Goal: Communication & Community: Answer question/provide support

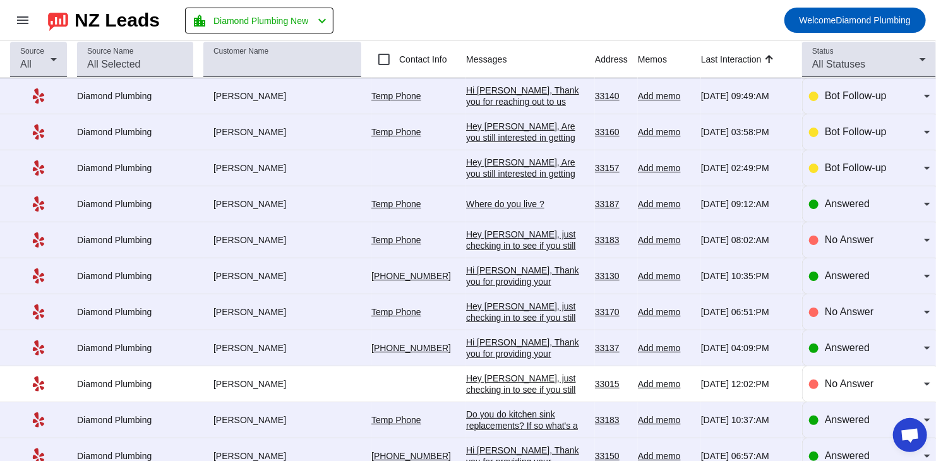
click at [488, 100] on div "Hi [PERSON_NAME], Thank you for reaching out to us [DATE]! What is a good numbe…" at bounding box center [525, 125] width 119 height 80
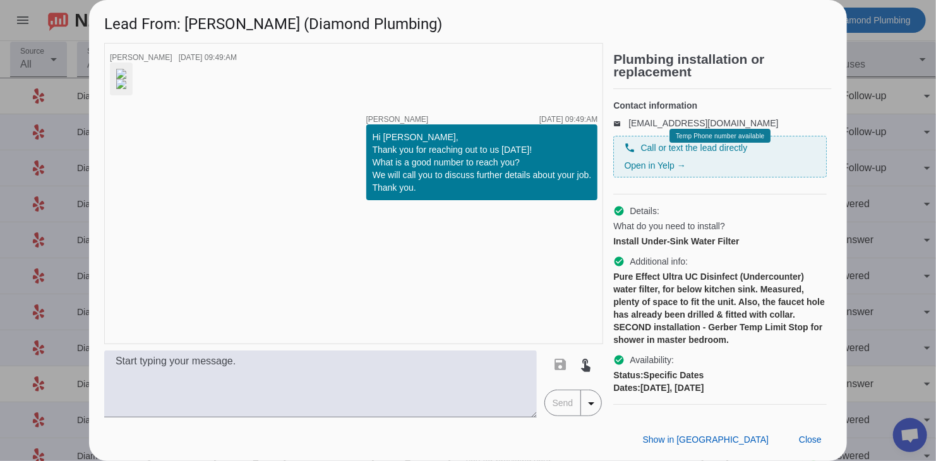
click at [126, 79] on img at bounding box center [121, 74] width 10 height 10
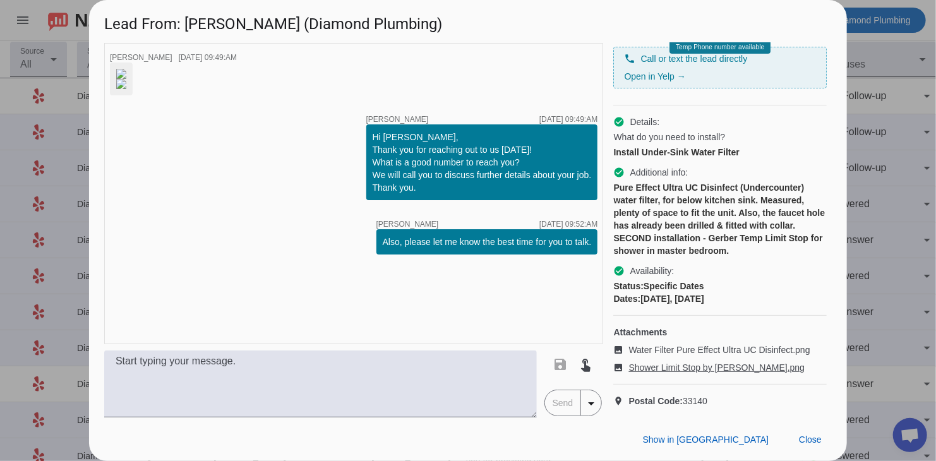
click at [680, 327] on span "Shower Limit Stop by [PERSON_NAME].png" at bounding box center [717, 367] width 176 height 13
drag, startPoint x: 242, startPoint y: 29, endPoint x: 187, endPoint y: 32, distance: 55.0
click at [187, 32] on h1 "Lead From: [PERSON_NAME] (Diamond Plumbing)" at bounding box center [468, 21] width 758 height 42
copy h1 "[PERSON_NAME]"
click at [680, 327] on span "Close" at bounding box center [810, 440] width 23 height 10
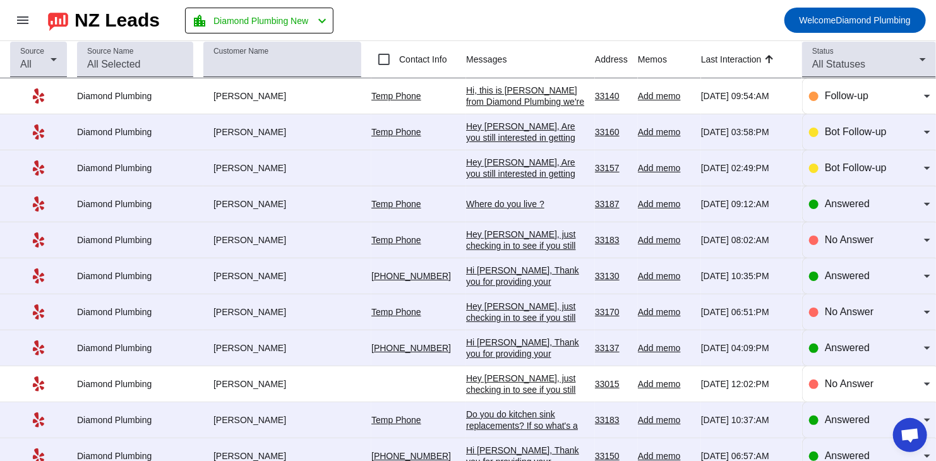
click at [474, 121] on div "Hey [PERSON_NAME], Are you still interested in getting an estimate? Is there a …" at bounding box center [525, 149] width 119 height 57
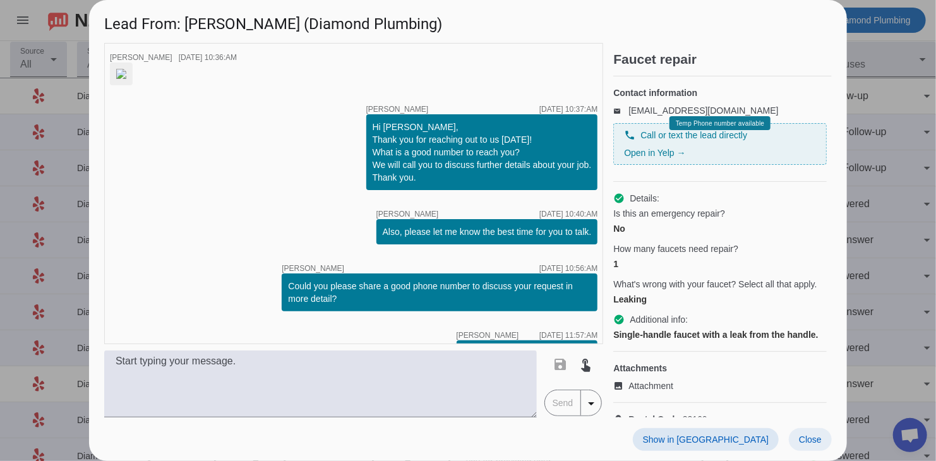
click at [680, 327] on span "Close" at bounding box center [810, 440] width 23 height 10
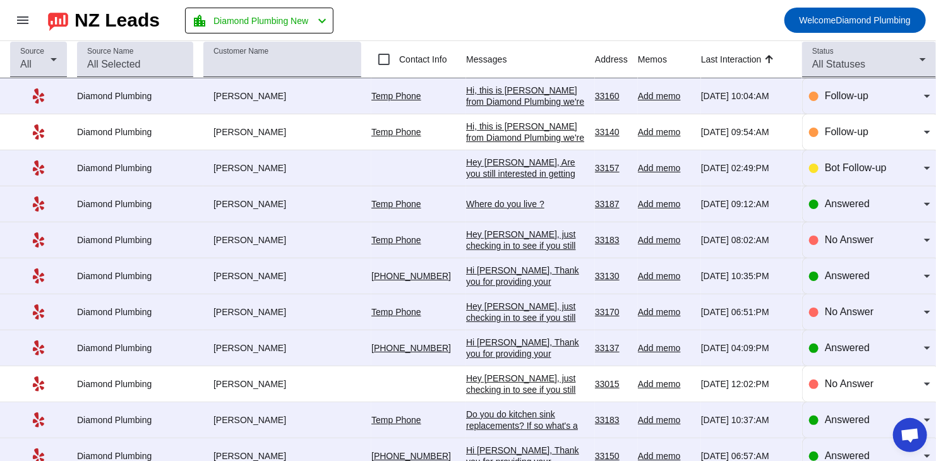
click at [483, 98] on div "Hi, this is [PERSON_NAME] from Diamond Plumbing we're following up on your rece…" at bounding box center [525, 147] width 119 height 125
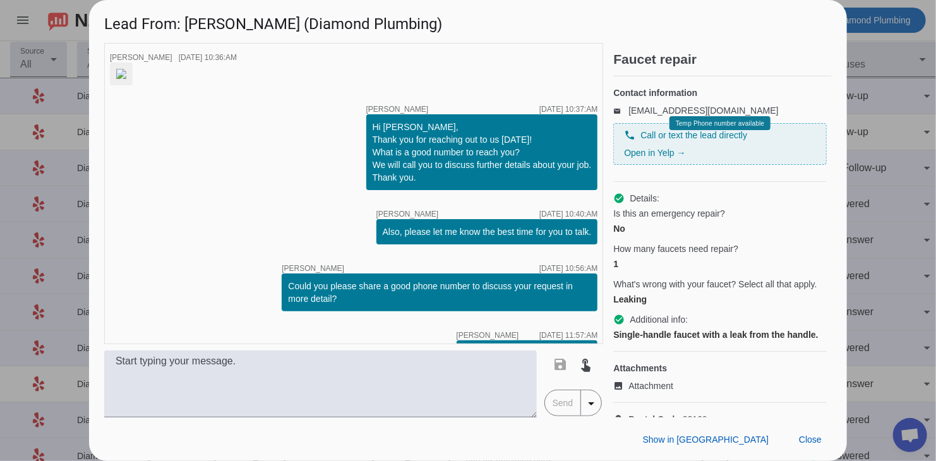
scroll to position [294, 0]
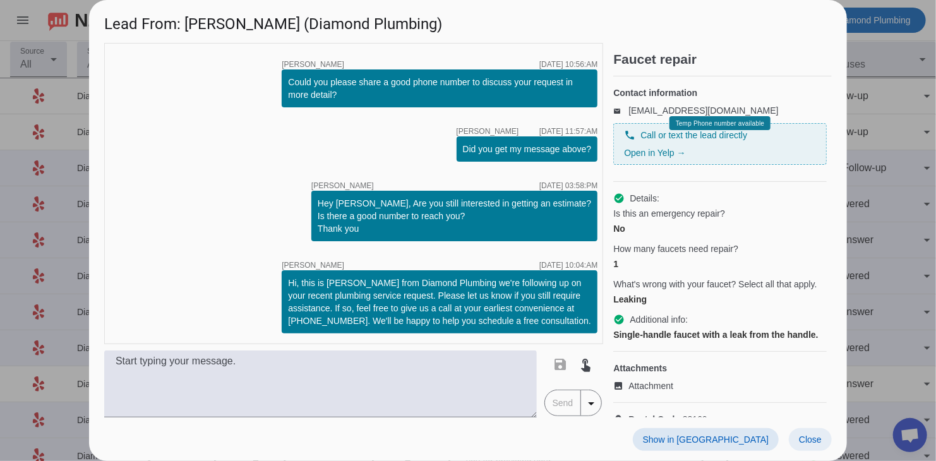
click at [680, 327] on span at bounding box center [810, 439] width 43 height 23
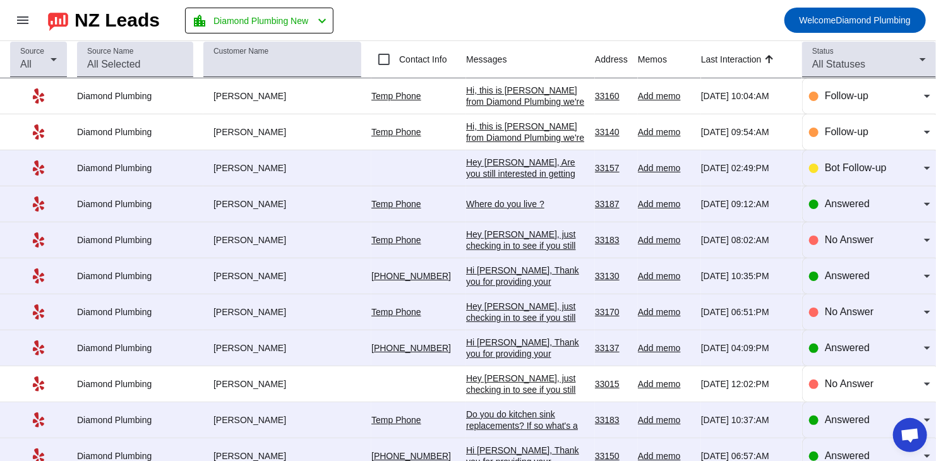
click at [492, 165] on div "Hey [PERSON_NAME], Are you still interested in getting an estimate? Is there a …" at bounding box center [525, 185] width 119 height 57
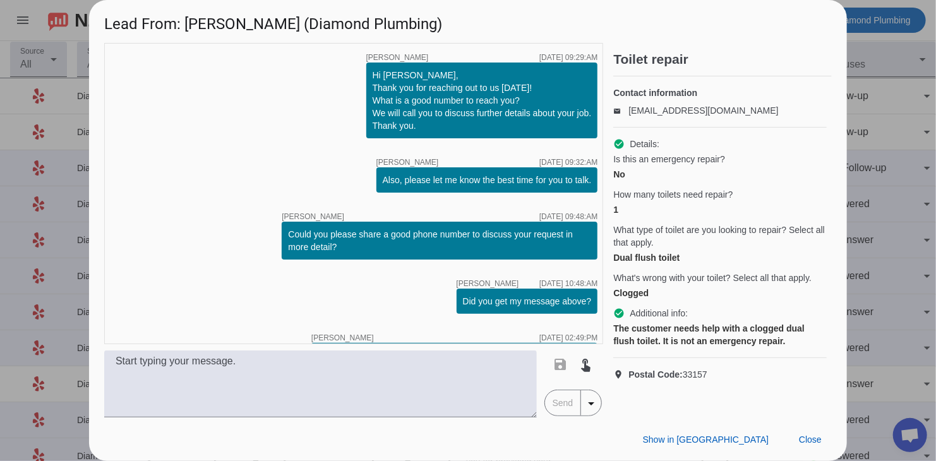
scroll to position [59, 0]
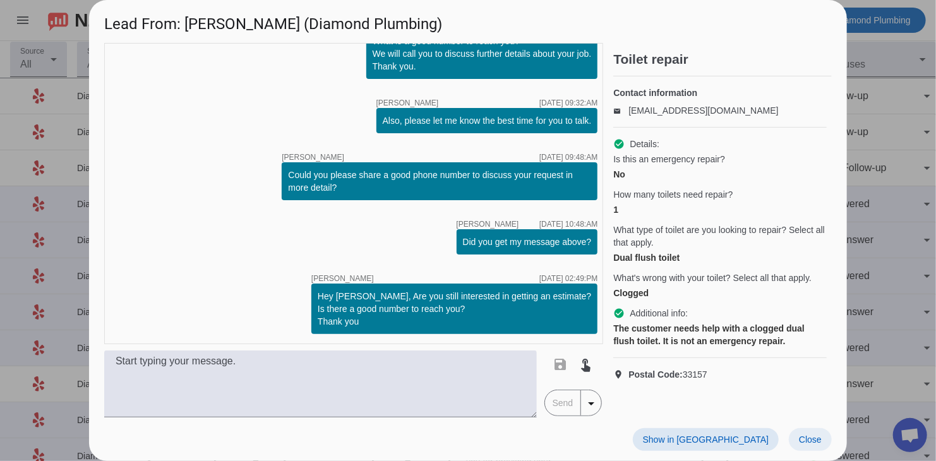
click at [680, 327] on span at bounding box center [810, 439] width 43 height 23
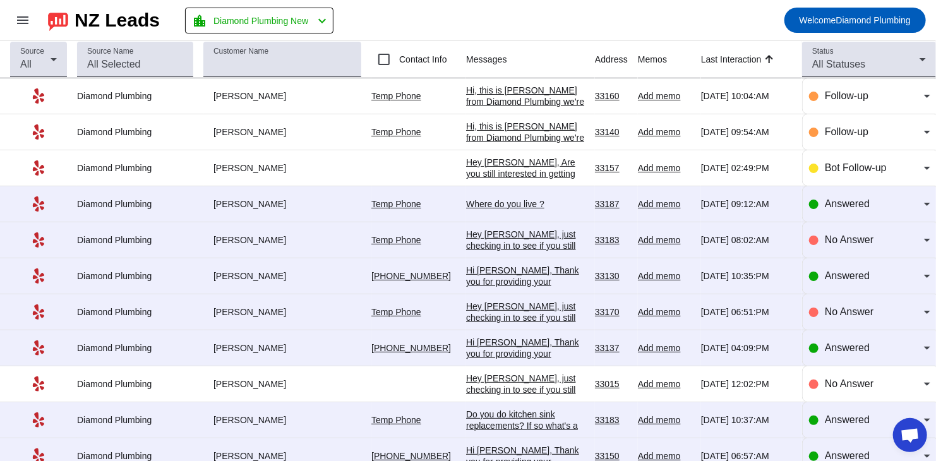
click at [491, 205] on div "Where do you live ?" at bounding box center [525, 203] width 119 height 11
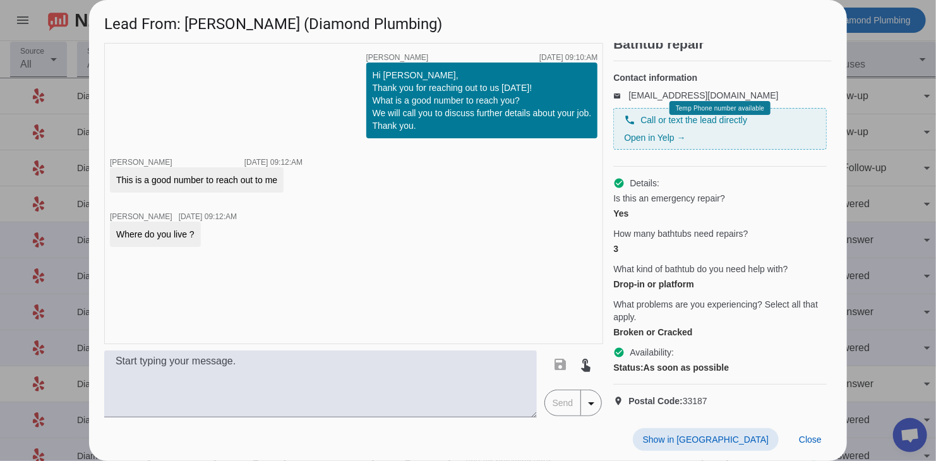
scroll to position [36, 0]
click at [680, 327] on span "Close" at bounding box center [810, 440] width 23 height 10
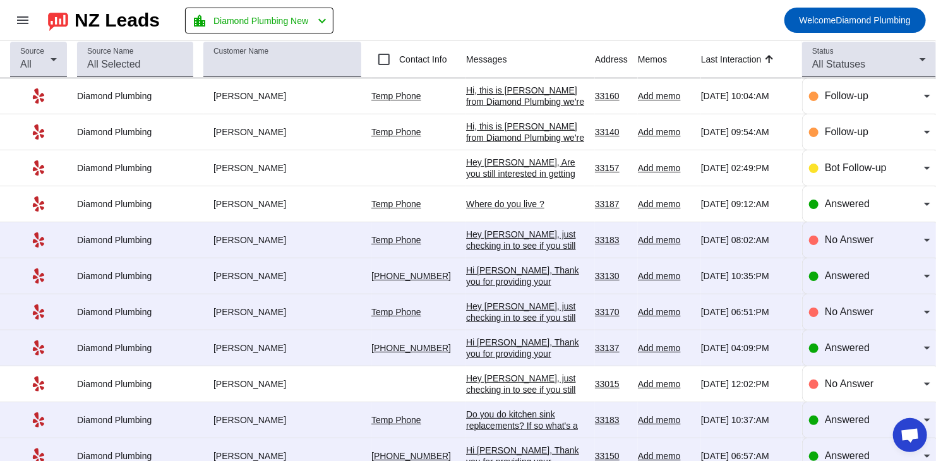
click at [484, 238] on div "Hey [PERSON_NAME], just checking in to see if you still need help with your pro…" at bounding box center [525, 269] width 119 height 80
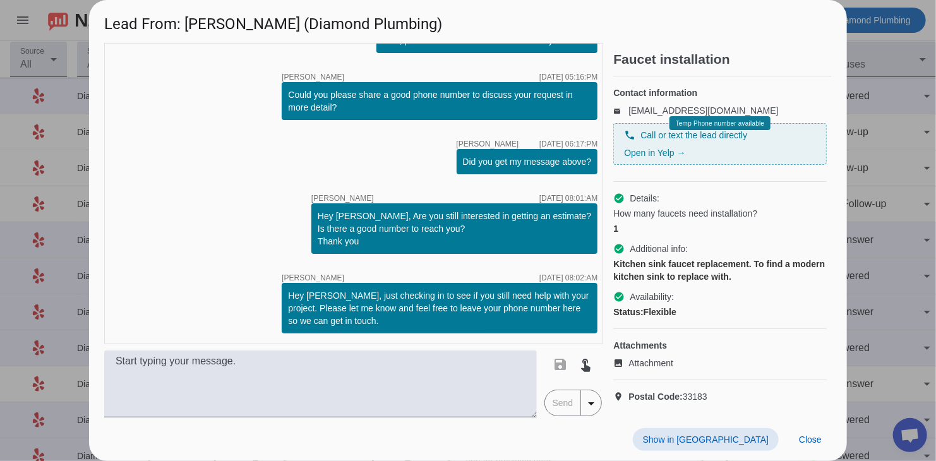
scroll to position [16, 0]
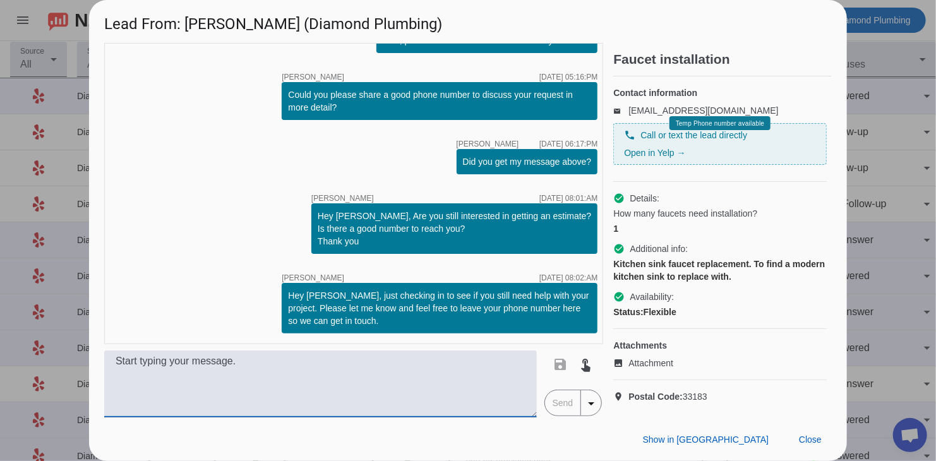
click at [239, 327] on textarea at bounding box center [320, 384] width 433 height 67
paste textarea "Hi, this is [PERSON_NAME] from Diamond Plumbing we’re following up on your rece…"
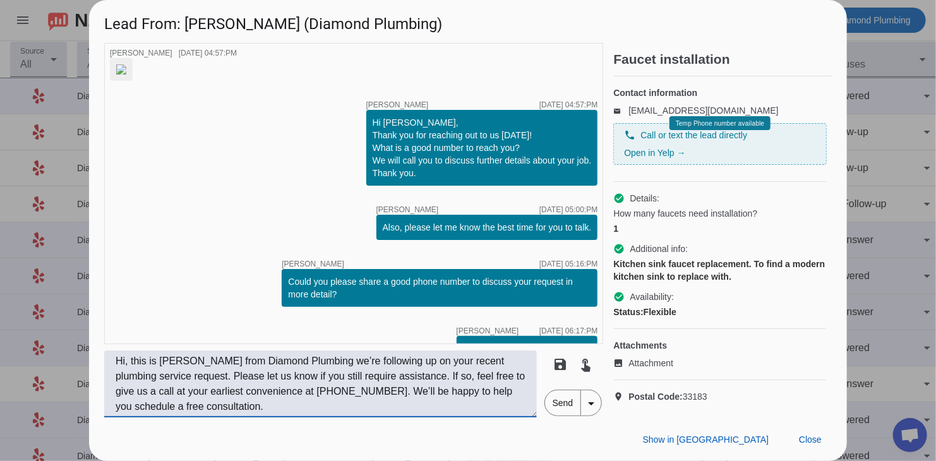
scroll to position [0, 0]
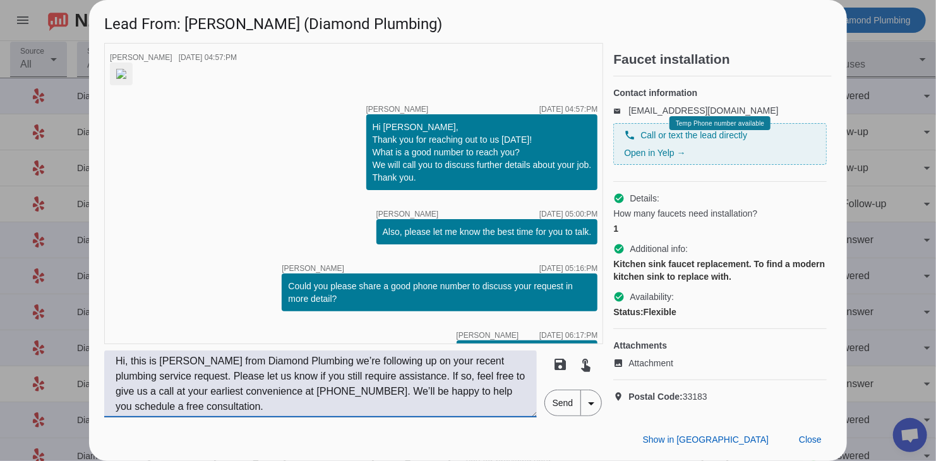
type textarea "Hi, this is [PERSON_NAME] from Diamond Plumbing we’re following up on your rece…"
click at [558, 327] on span "Send" at bounding box center [563, 402] width 36 height 25
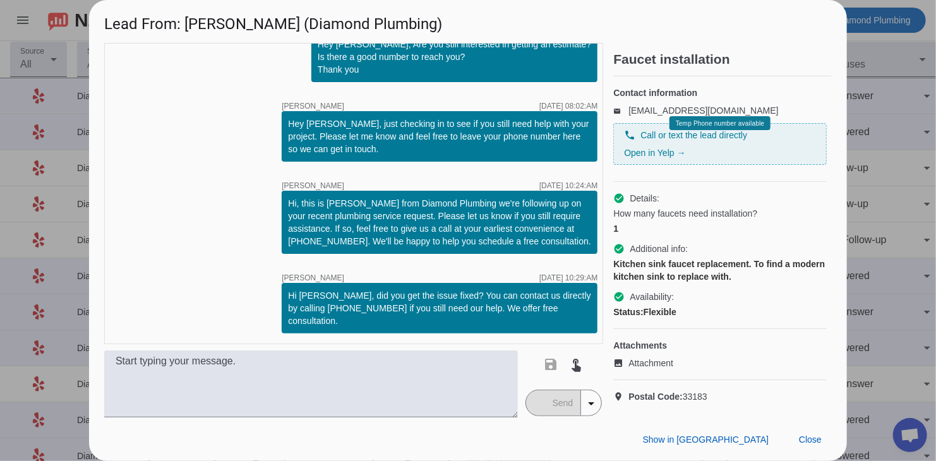
scroll to position [441, 0]
click at [680, 327] on span "Close" at bounding box center [810, 440] width 23 height 10
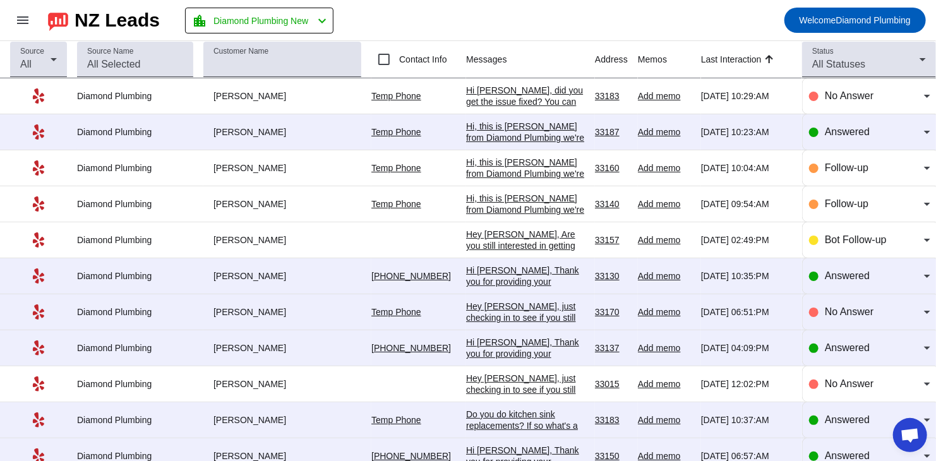
click at [468, 133] on div "Hi, this is [PERSON_NAME] from Diamond Plumbing we're following up on your rece…" at bounding box center [525, 183] width 119 height 125
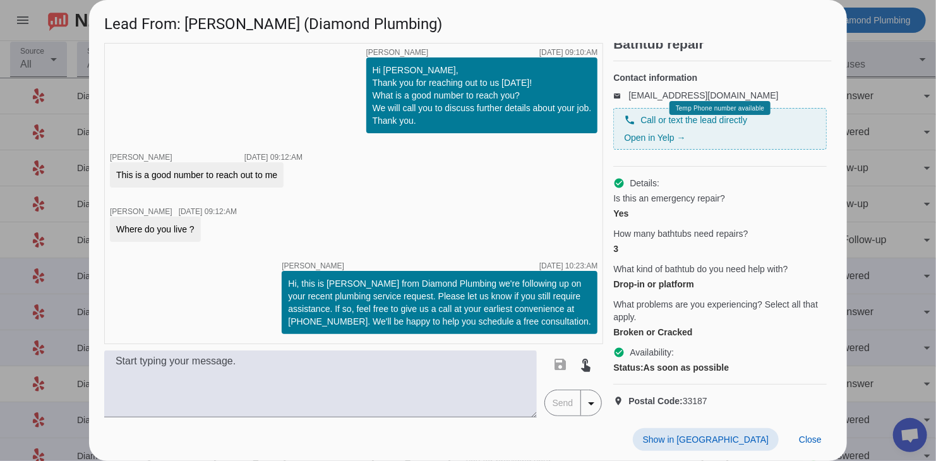
scroll to position [36, 0]
drag, startPoint x: 727, startPoint y: 391, endPoint x: 684, endPoint y: 394, distance: 43.0
click at [680, 327] on p "location_on Postal Code: 33187" at bounding box center [720, 401] width 214 height 13
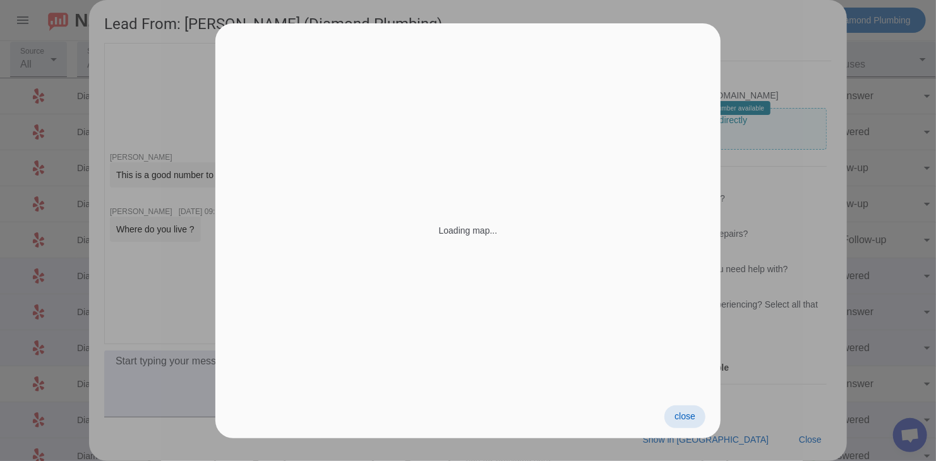
copy span "33187"
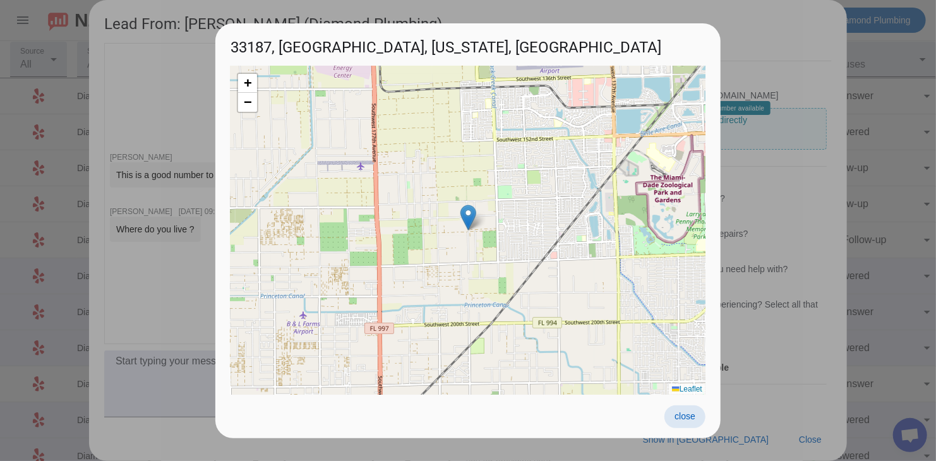
click at [680, 327] on span at bounding box center [685, 417] width 41 height 23
